Goal: Task Accomplishment & Management: Use online tool/utility

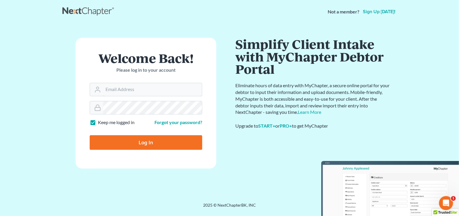
type input "[EMAIL_ADDRESS][DOMAIN_NAME]"
click at [148, 144] on input "Log In" at bounding box center [146, 143] width 113 height 15
type input "Thinking..."
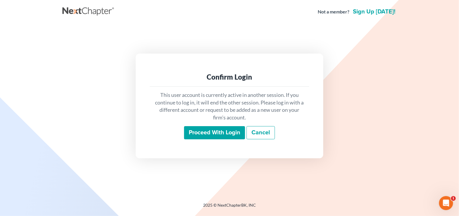
click at [217, 134] on input "Proceed with login" at bounding box center [214, 132] width 61 height 13
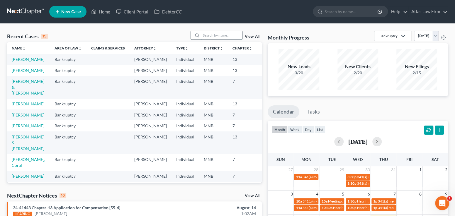
click at [221, 34] on input "search" at bounding box center [221, 35] width 41 height 9
type input "25-32141"
